Goal: Navigation & Orientation: Find specific page/section

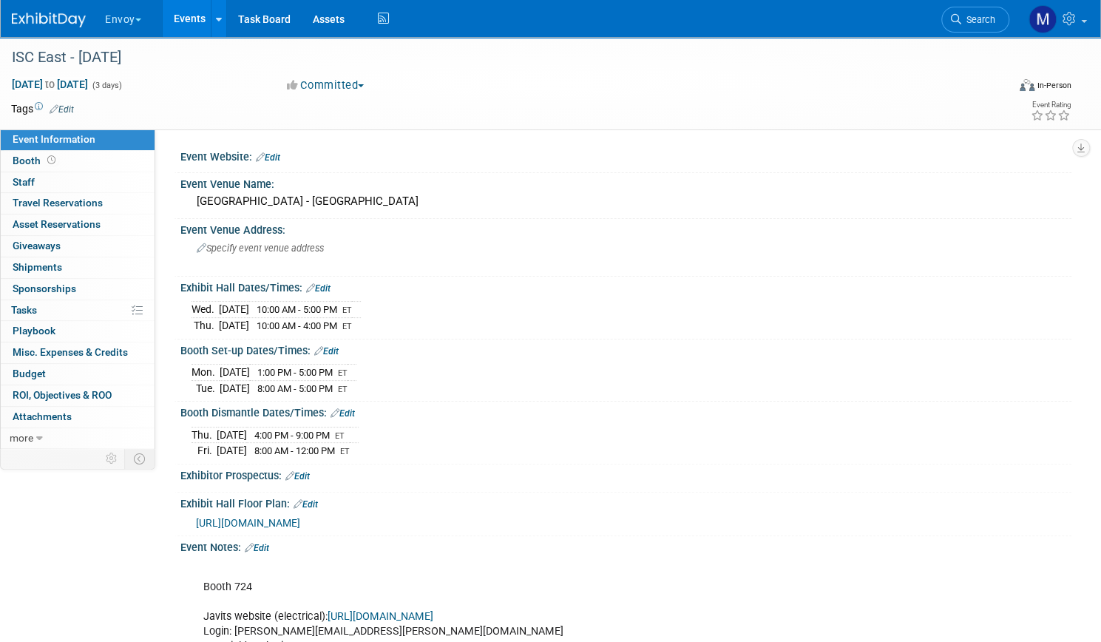
click at [157, 20] on button "Envoy" at bounding box center [131, 16] width 56 height 33
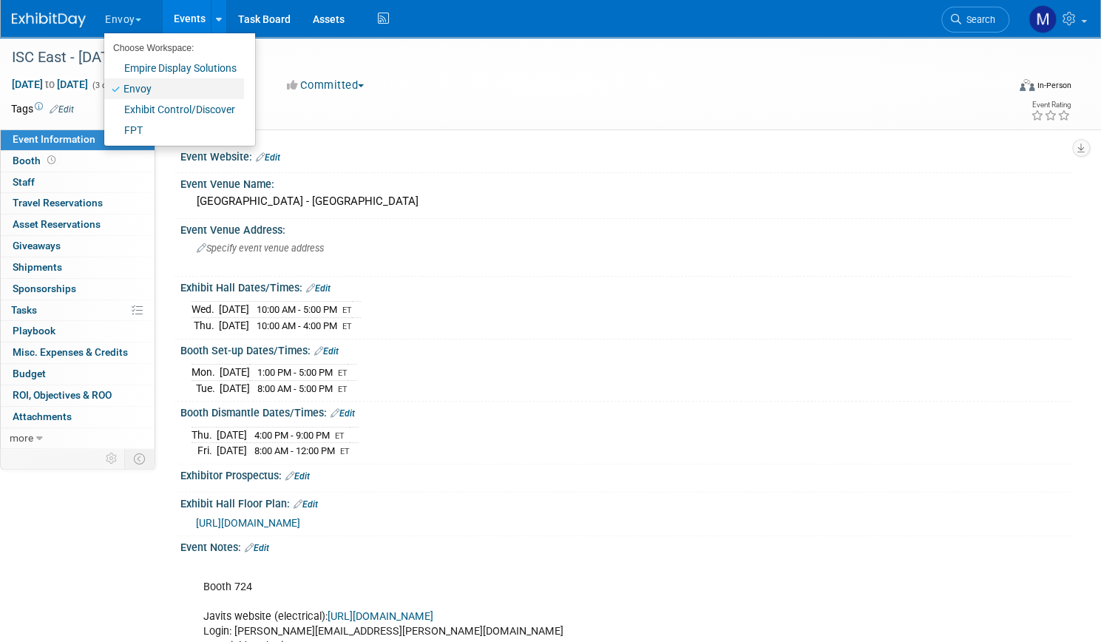
click at [171, 86] on link "Envoy" at bounding box center [174, 88] width 140 height 21
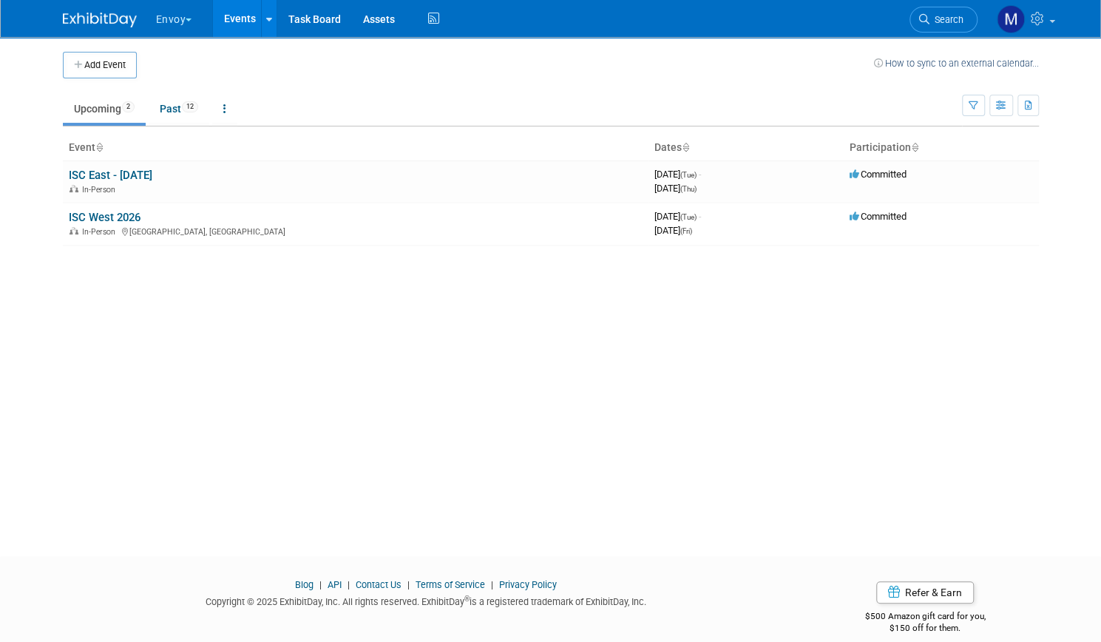
click at [177, 18] on button "Envoy" at bounding box center [183, 16] width 56 height 33
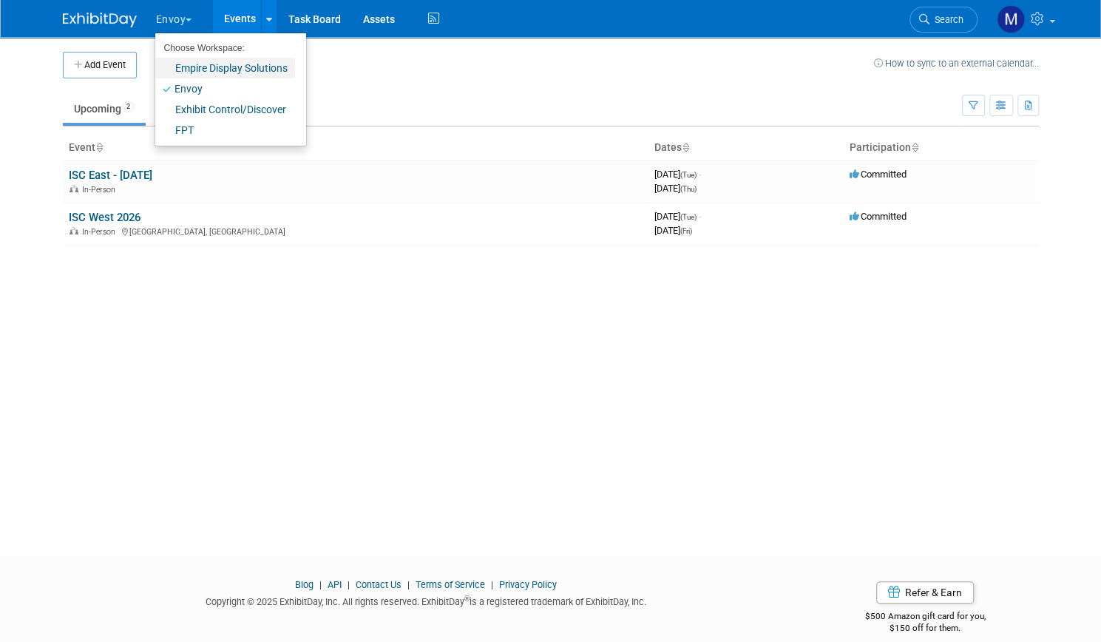
click at [190, 60] on link "Empire Display Solutions" at bounding box center [225, 68] width 140 height 21
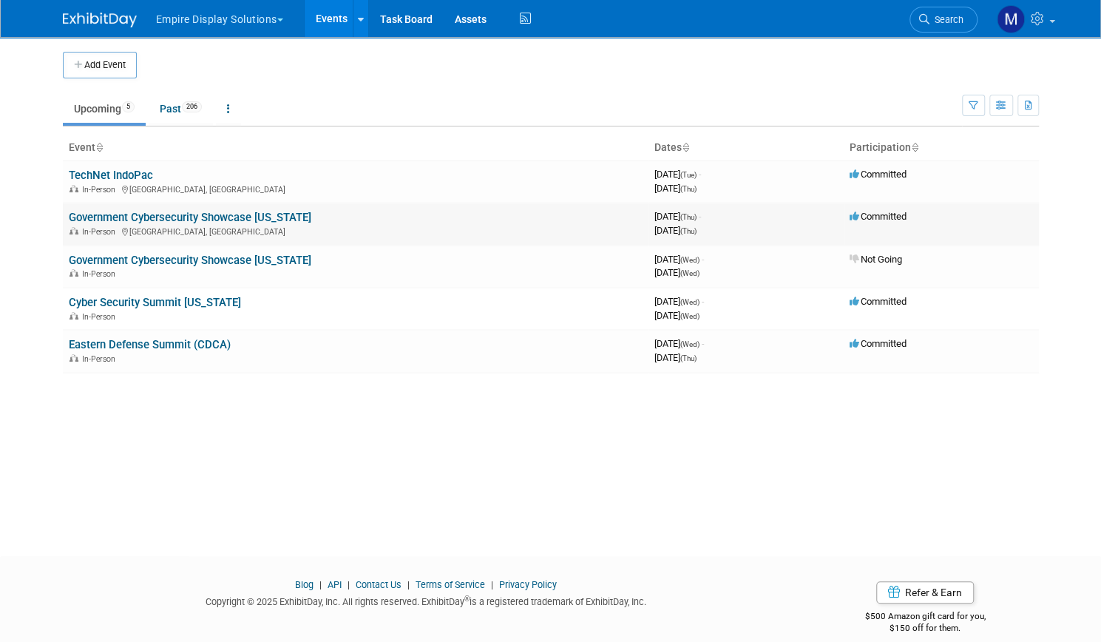
click at [158, 214] on link "Government Cybersecurity Showcase [US_STATE]" at bounding box center [190, 217] width 242 height 13
